Goal: Task Accomplishment & Management: Use online tool/utility

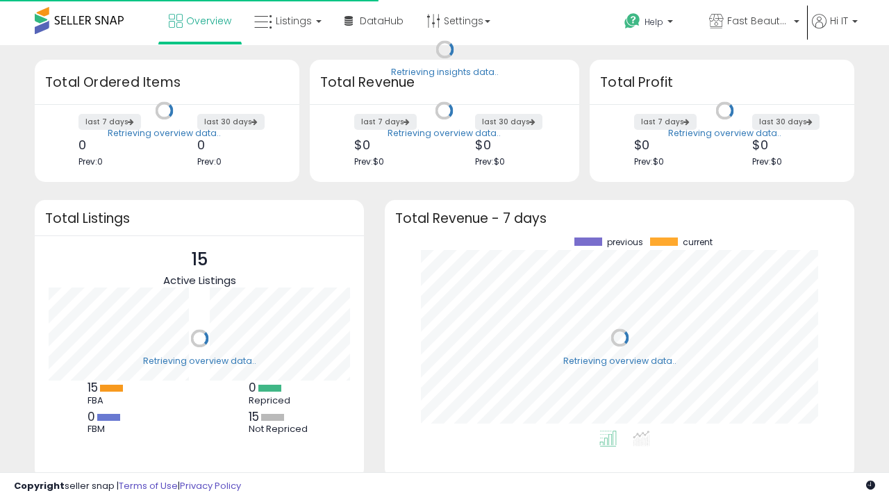
scroll to position [193, 442]
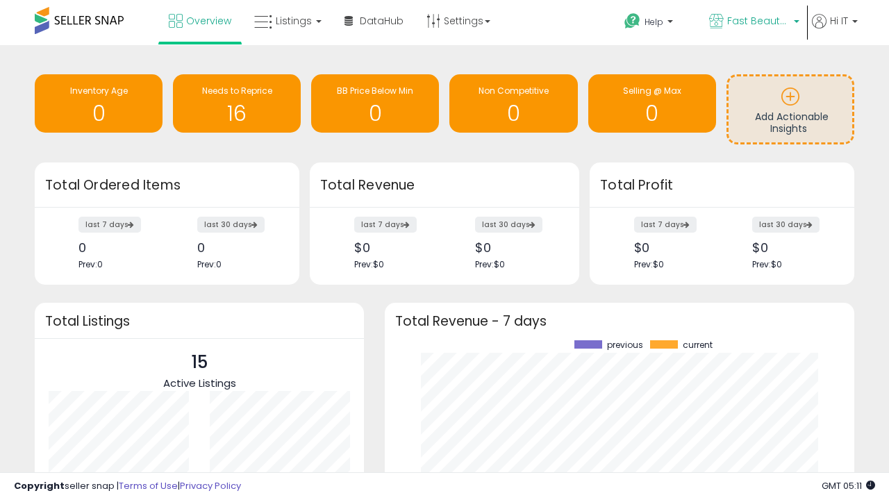
click at [753, 22] on span "Fast Beauty ([GEOGRAPHIC_DATA])" at bounding box center [758, 21] width 63 height 14
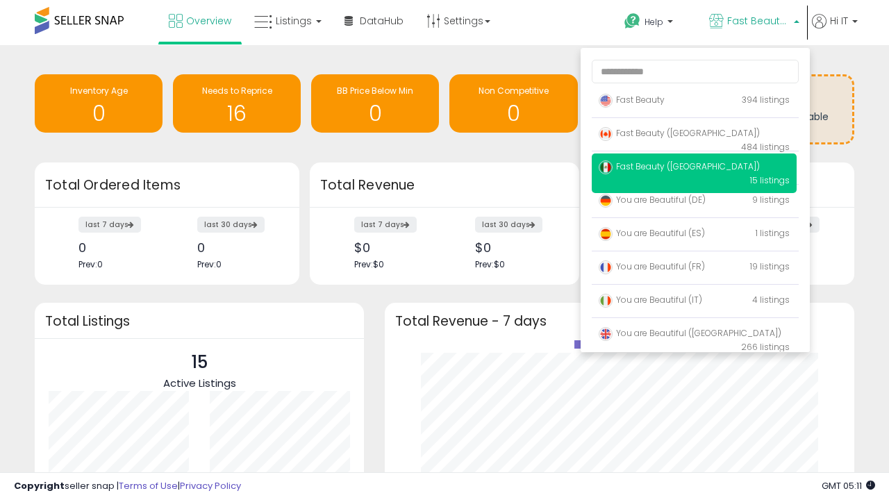
click at [694, 169] on span "Fast Beauty ([GEOGRAPHIC_DATA])" at bounding box center [679, 166] width 161 height 12
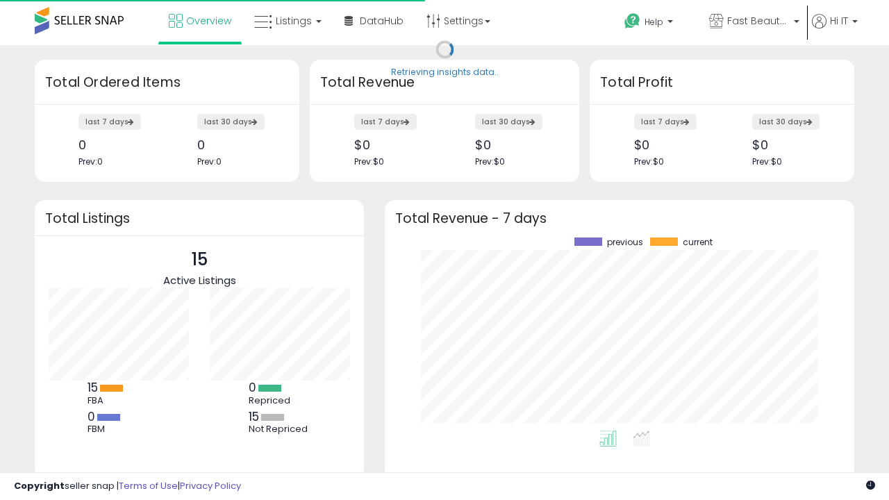
scroll to position [193, 442]
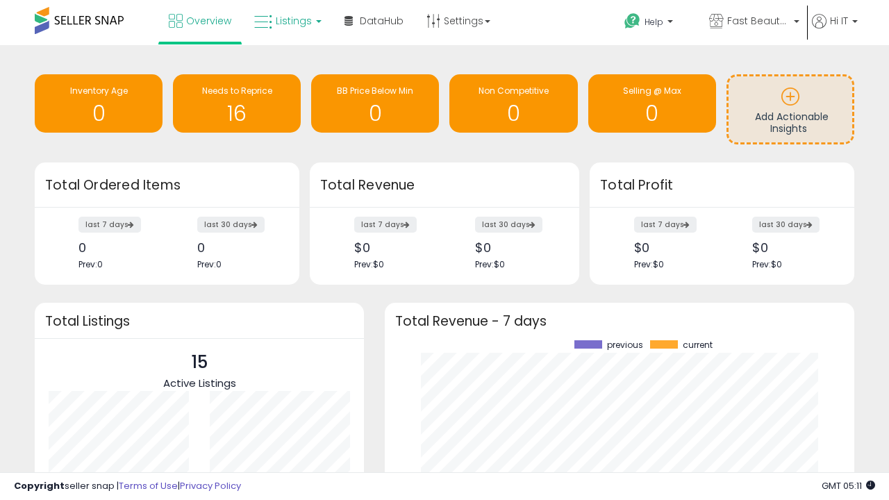
click at [286, 21] on span "Listings" at bounding box center [294, 21] width 36 height 14
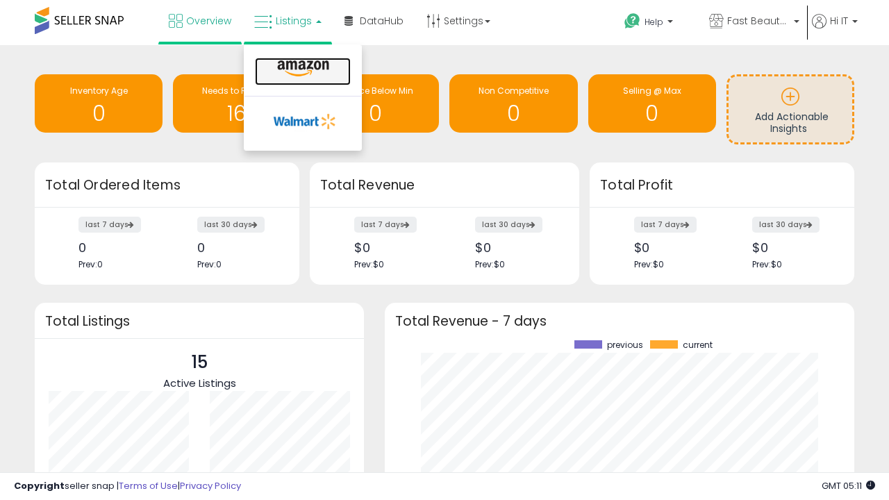
click at [301, 69] on icon at bounding box center [303, 69] width 60 height 18
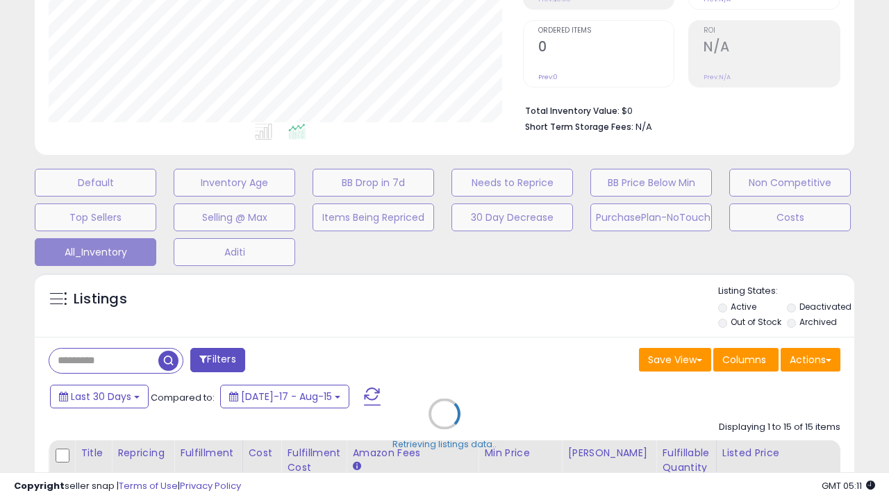
scroll to position [285, 474]
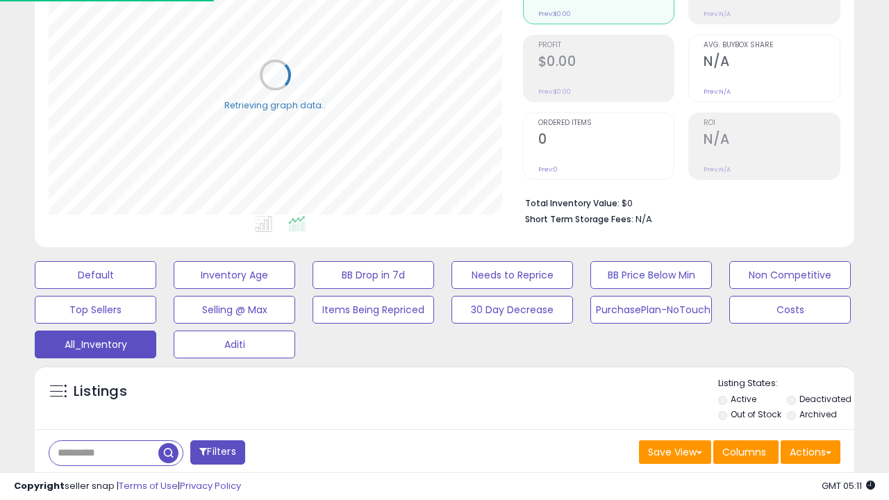
click at [99, 482] on span "Last 30 Days" at bounding box center [101, 489] width 60 height 14
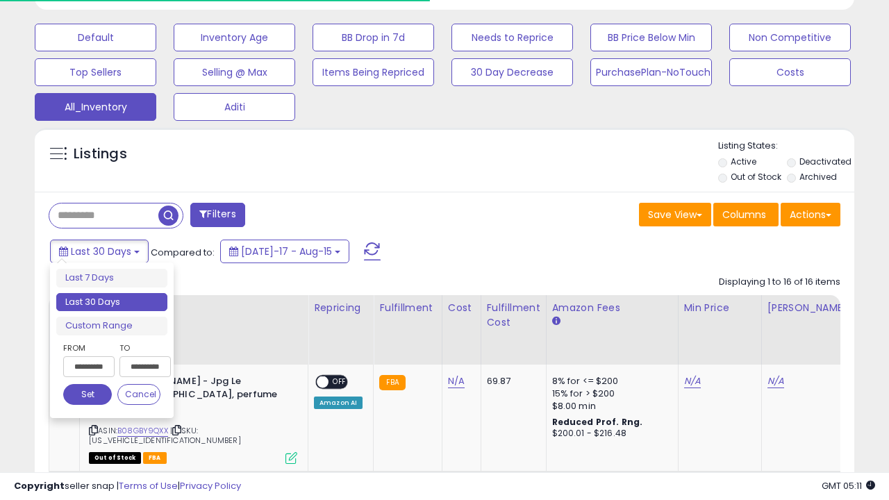
click at [112, 302] on li "Last 30 Days" at bounding box center [111, 302] width 111 height 19
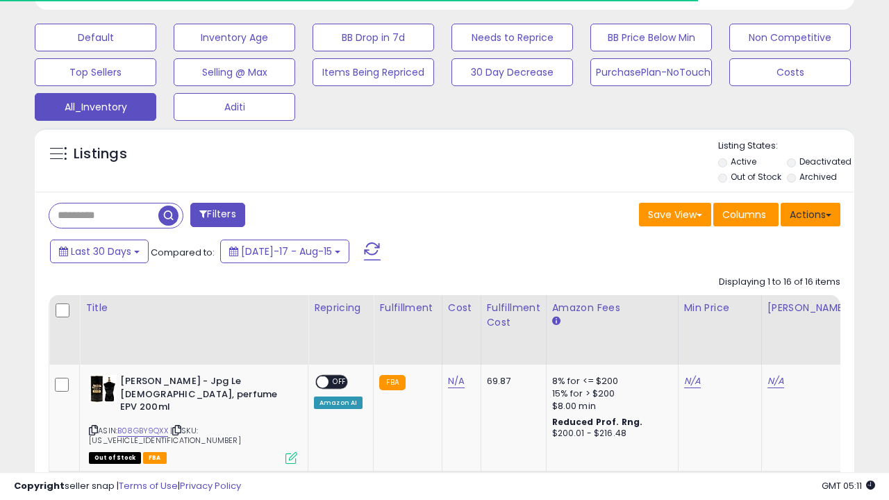
click at [811, 213] on button "Actions" at bounding box center [811, 215] width 60 height 24
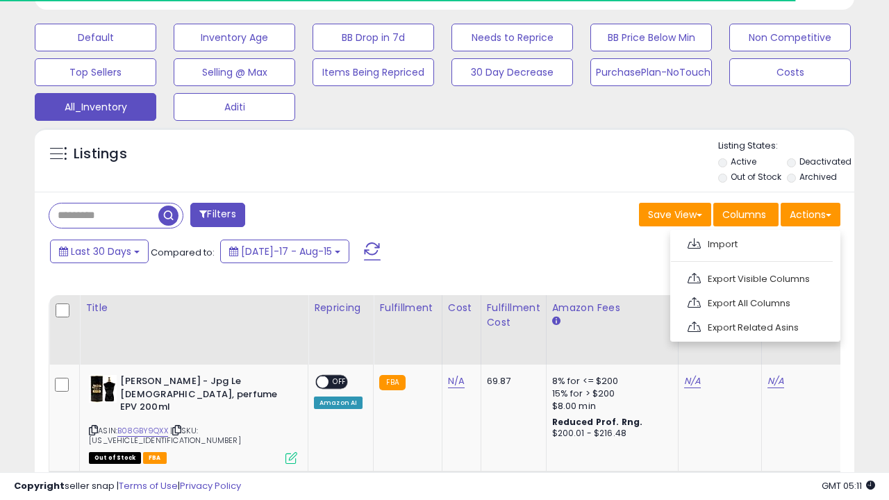
click at [754, 301] on link "Export All Columns" at bounding box center [754, 303] width 152 height 22
